Goal: Transaction & Acquisition: Obtain resource

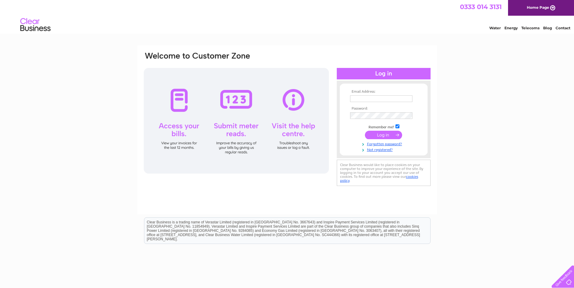
click at [377, 99] on input "text" at bounding box center [381, 99] width 62 height 7
paste input "Hmarshall@envirocentre.co.uk"
type input "Hmarshall@envirocentre.co.uk"
click at [378, 135] on input "submit" at bounding box center [383, 136] width 37 height 8
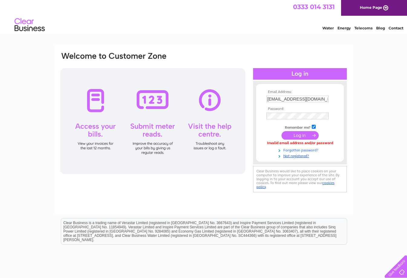
click at [296, 150] on link "Forgotten password?" at bounding box center [300, 150] width 69 height 6
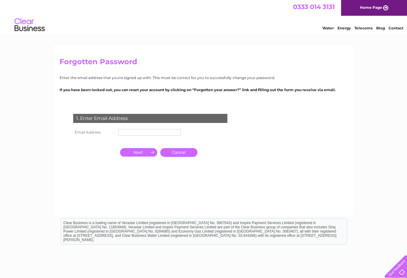
click at [140, 132] on input "text" at bounding box center [150, 132] width 62 height 7
type input "Hmarshall@envirocentre.co.uk"
click at [136, 153] on input "button" at bounding box center [138, 152] width 37 height 8
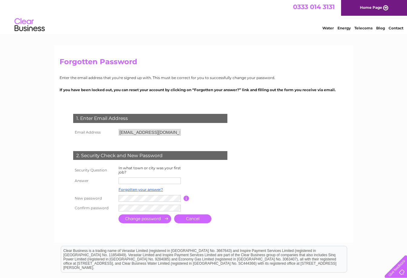
click at [135, 179] on input "text" at bounding box center [150, 180] width 62 height 7
type input "Glasgow"
click at [109, 197] on tr "New password Password must be at least 6 characters long" at bounding box center [158, 198] width 172 height 10
click at [148, 219] on input "submit" at bounding box center [145, 219] width 53 height 9
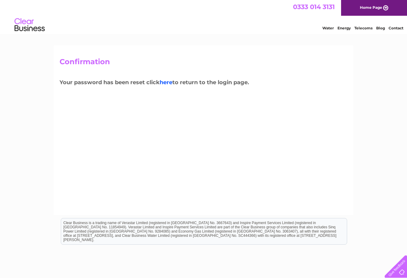
click at [170, 82] on link "here" at bounding box center [166, 82] width 13 height 7
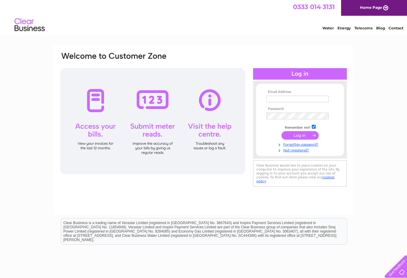
click at [279, 99] on input "text" at bounding box center [297, 99] width 62 height 7
type input "Hmarshall@envirocentre.co.uk"
click at [281, 132] on input "submit" at bounding box center [299, 136] width 37 height 8
click at [293, 134] on input "submit" at bounding box center [299, 136] width 37 height 8
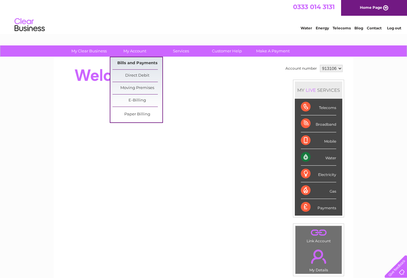
click at [135, 61] on link "Bills and Payments" at bounding box center [137, 63] width 50 height 12
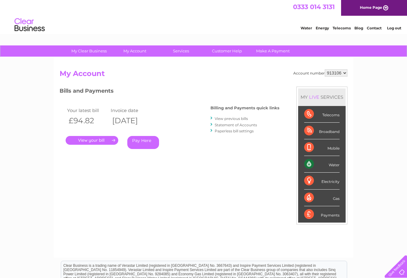
click at [92, 139] on link "." at bounding box center [92, 140] width 53 height 9
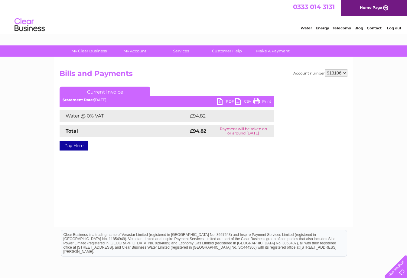
click at [228, 99] on link "PDF" at bounding box center [226, 102] width 18 height 9
click at [344, 73] on select "913106" at bounding box center [336, 72] width 23 height 7
drag, startPoint x: 344, startPoint y: 73, endPoint x: 339, endPoint y: 72, distance: 5.3
click at [344, 73] on select "913106" at bounding box center [336, 72] width 23 height 7
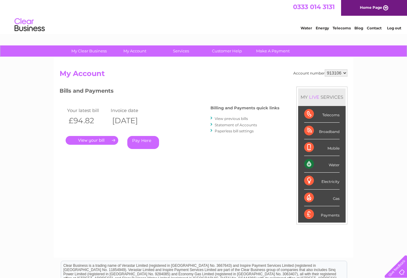
click at [223, 119] on link "View previous bills" at bounding box center [231, 118] width 33 height 5
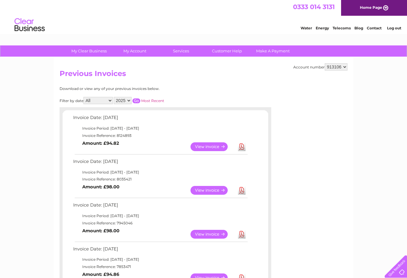
click at [240, 191] on link "Download" at bounding box center [242, 190] width 8 height 9
click at [207, 190] on link "View" at bounding box center [212, 190] width 44 height 9
